Goal: Task Accomplishment & Management: Manage account settings

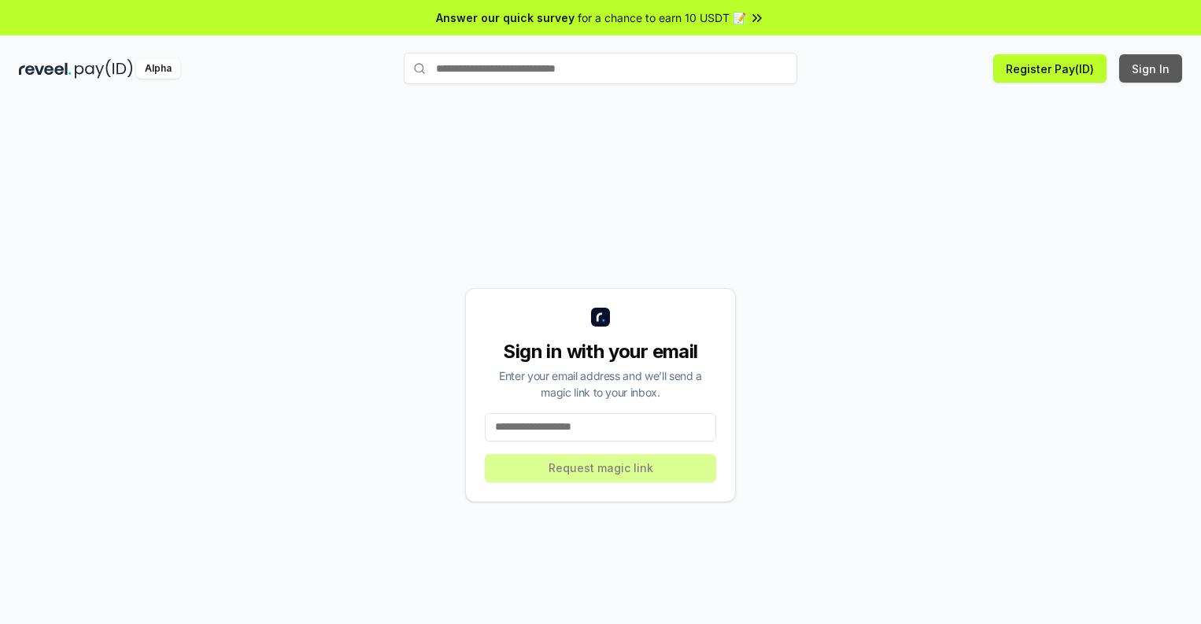
click at [1152, 68] on button "Sign In" at bounding box center [1150, 68] width 63 height 28
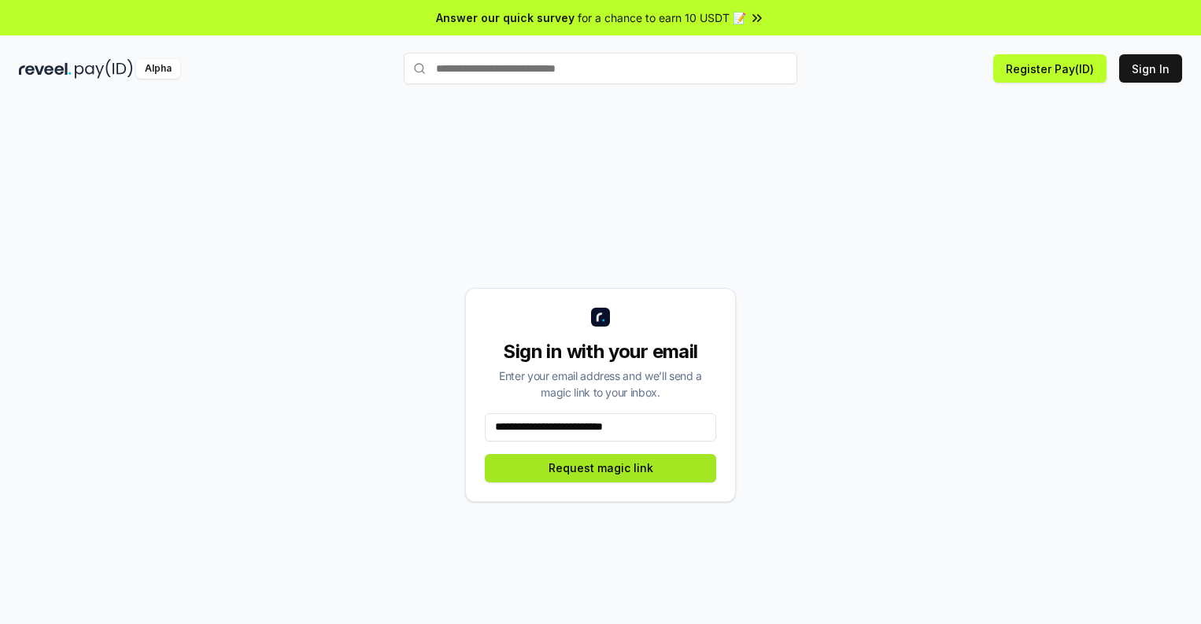
type input "**********"
click at [601, 468] on button "Request magic link" at bounding box center [600, 468] width 231 height 28
